Goal: Transaction & Acquisition: Purchase product/service

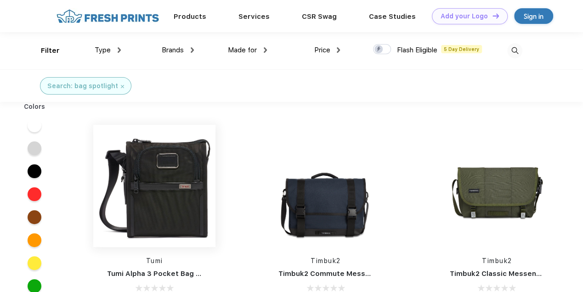
click at [162, 193] on img at bounding box center [154, 186] width 122 height 122
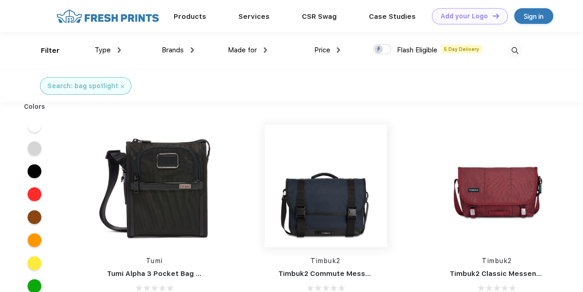
scroll to position [0, 0]
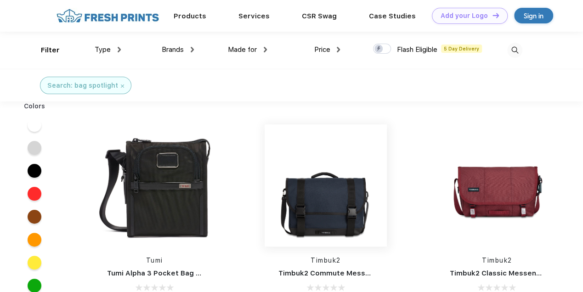
click at [326, 203] on img at bounding box center [325, 185] width 122 height 122
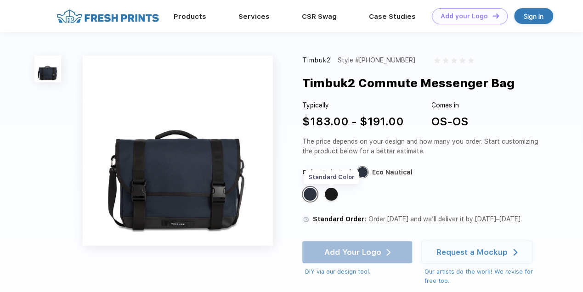
click at [332, 194] on div "Standard Color" at bounding box center [331, 194] width 13 height 13
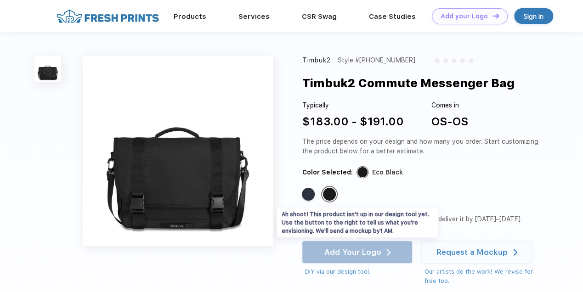
click at [362, 256] on div "Add Your Logo DIY via our design tool. Ah shoot! This product isn't up in our d…" at bounding box center [357, 259] width 111 height 36
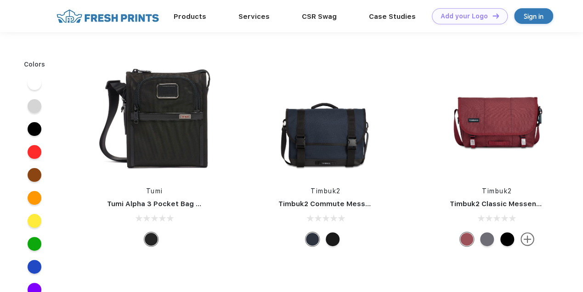
scroll to position [0, 0]
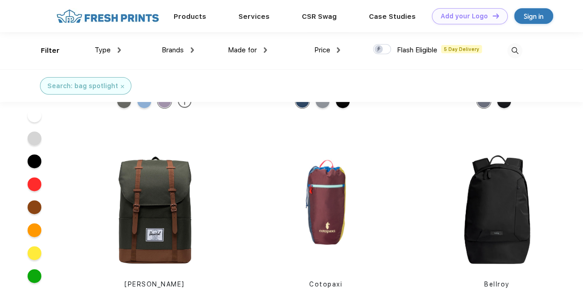
scroll to position [0, 0]
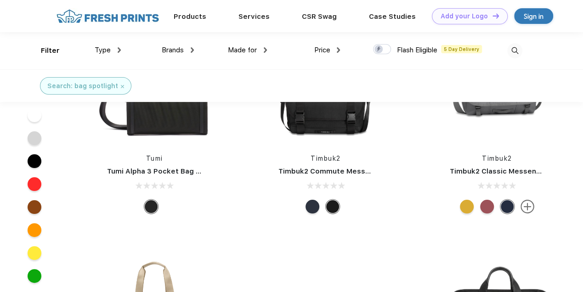
click at [327, 49] on span "Price" at bounding box center [322, 50] width 16 height 8
click at [337, 50] on img at bounding box center [338, 50] width 3 height 6
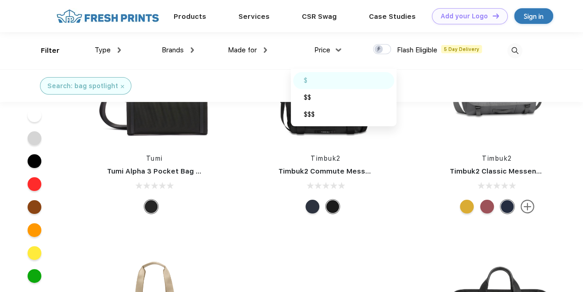
click at [307, 84] on div "$" at bounding box center [305, 81] width 4 height 10
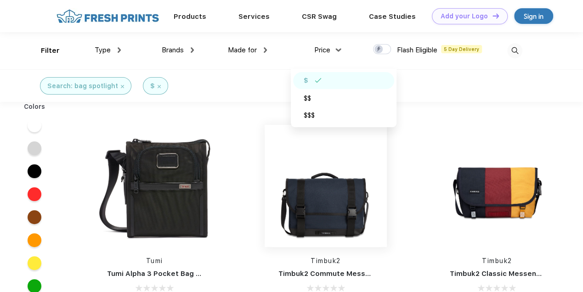
click at [345, 203] on img at bounding box center [325, 186] width 122 height 122
